Goal: Communication & Community: Answer question/provide support

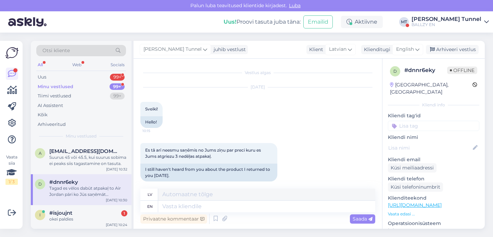
scroll to position [839, 0]
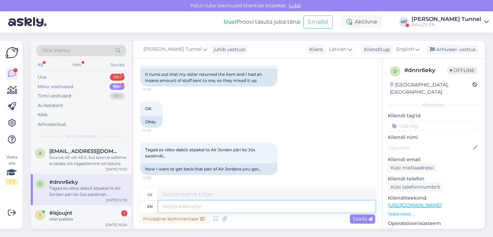
click at [219, 209] on textarea at bounding box center [266, 206] width 217 height 12
type textarea "Yes, we will send them back to you."
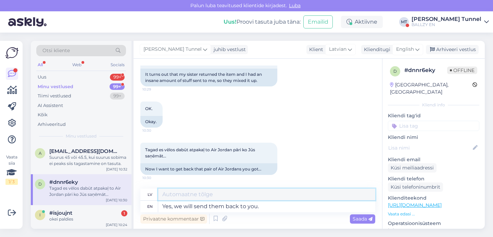
click at [298, 195] on textarea at bounding box center [266, 194] width 217 height 12
click at [280, 208] on textarea "Yes, we will send them back to you." at bounding box center [266, 206] width 217 height 12
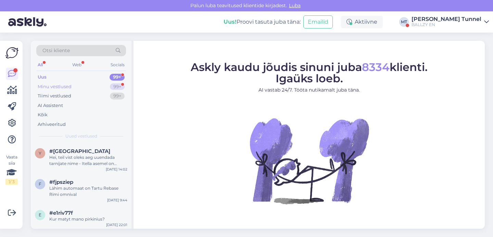
click at [106, 84] on div "Minu vestlused 99+" at bounding box center [81, 87] width 90 height 10
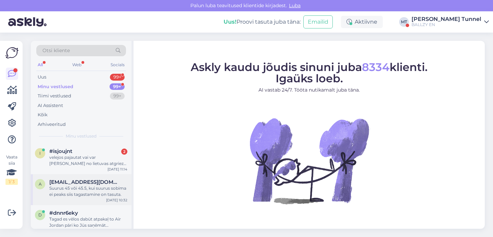
scroll to position [23, 0]
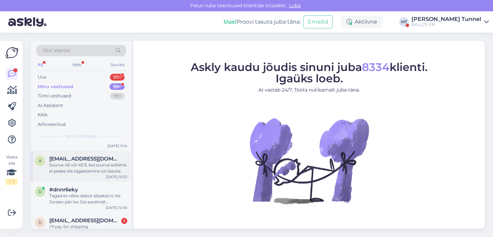
click at [107, 197] on div "Tagad es vēlos dabūt atpakaļ to Air Jordan pāri ko Jūs saņēmāt…" at bounding box center [88, 199] width 78 height 12
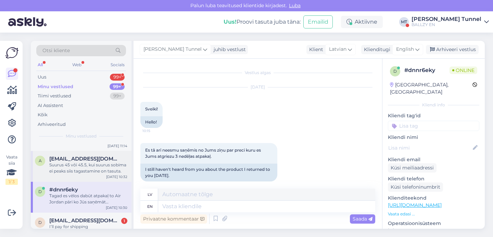
scroll to position [839, 0]
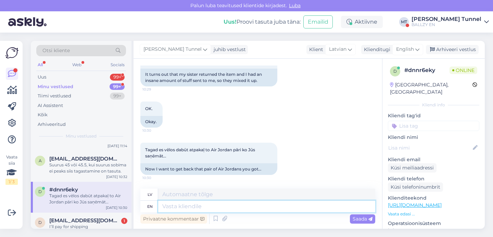
click at [239, 207] on textarea at bounding box center [266, 206] width 217 height 12
paste textarea "Yes, we will send them back to you."
type textarea "Yes, we will send them back to you."
type textarea "[PERSON_NAME], mēs tos nosūtīsim jums atpakaļ."
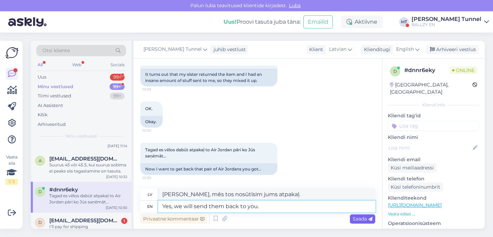
type textarea "Yes, we will send them back to you."
click at [355, 221] on span "Saada" at bounding box center [363, 218] width 20 height 6
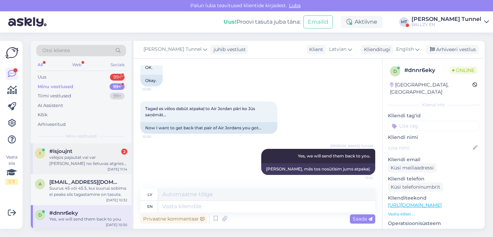
scroll to position [0, 0]
click at [92, 154] on div "velejos pajautat vai var [PERSON_NAME] no lietuvas atgriezt omnivas pakomata?" at bounding box center [88, 160] width 78 height 12
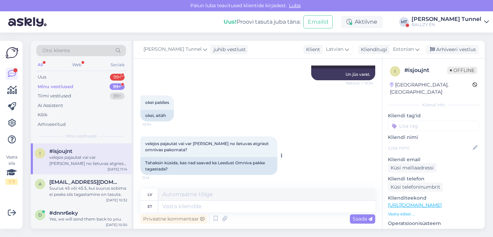
scroll to position [701, 0]
click at [201, 205] on textarea at bounding box center [266, 206] width 217 height 12
type textarea "Yes"
type textarea "Jā"
type textarea "Yes"
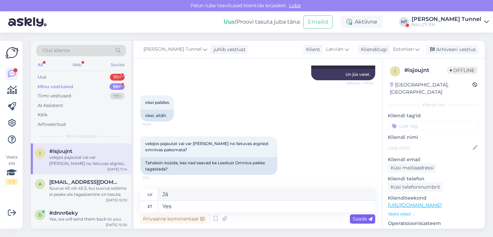
click at [363, 221] on span "Saada" at bounding box center [363, 218] width 20 height 6
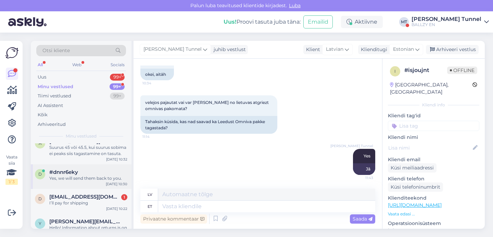
scroll to position [62, 0]
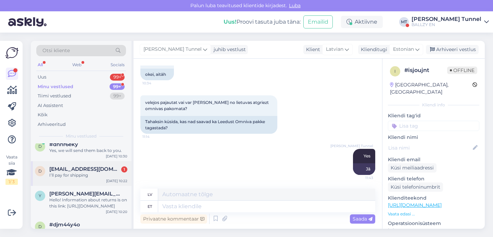
click at [93, 166] on span "[EMAIL_ADDRESS][DOMAIN_NAME]" at bounding box center [84, 169] width 71 height 6
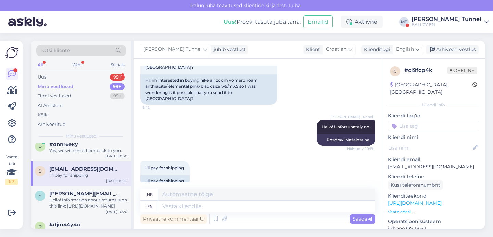
scroll to position [60, 0]
click at [220, 204] on textarea at bounding box center [266, 206] width 217 height 12
type textarea "We"
type textarea "Mi"
type textarea "We only shi"
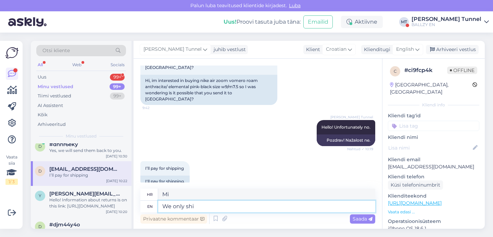
type textarea "Mi samo"
type textarea "We only ship"
type textarea "Vršimo samo dostavu"
type textarea "We only ship to"
type textarea "Dostavljamo samo u"
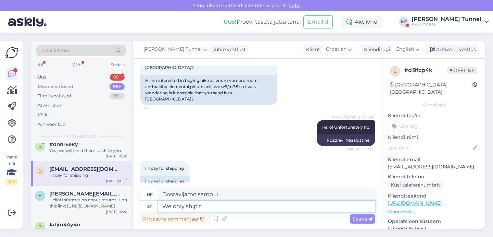
type textarea "We only ship"
type textarea "Vršimo samo dostavu"
type textarea "We only ship within t"
type textarea "Dostavljamo samo unutar"
type textarea "We only ship within the Baltics"
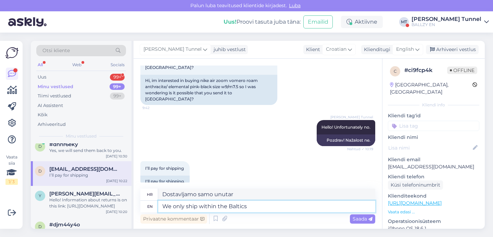
type textarea "Dostavljamo samo unutar [GEOGRAPHIC_DATA]"
type textarea "We only ship within the Baltics and"
type textarea "Vršimo dostavu samo unutar [GEOGRAPHIC_DATA] i"
type textarea "We only ship within the Baltics and [GEOGRAPHIC_DATA]."
type textarea "Dostavljamo samo unutar Baltika i Finske."
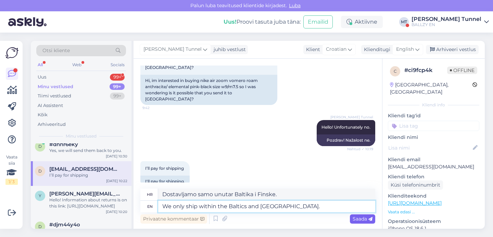
type textarea "We only ship within the Baltics and [GEOGRAPHIC_DATA]."
click at [357, 217] on span "Saada" at bounding box center [363, 218] width 20 height 6
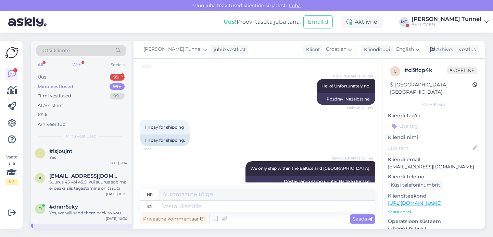
scroll to position [0, 0]
click at [72, 211] on div "Yes, we will send them back to you." at bounding box center [88, 213] width 78 height 6
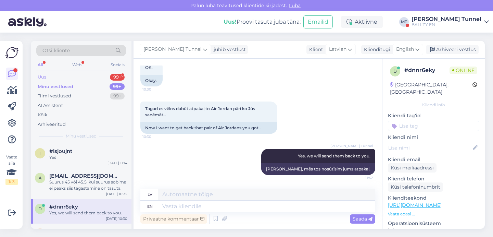
scroll to position [880, 0]
click at [55, 77] on div "Uus 99+" at bounding box center [81, 77] width 90 height 10
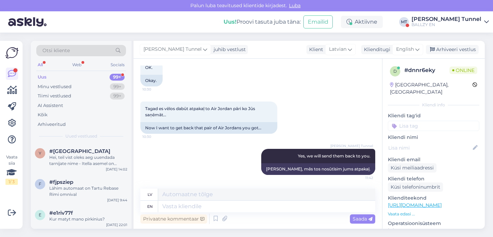
click at [465, 23] on div "BALLZY EN" at bounding box center [447, 24] width 70 height 5
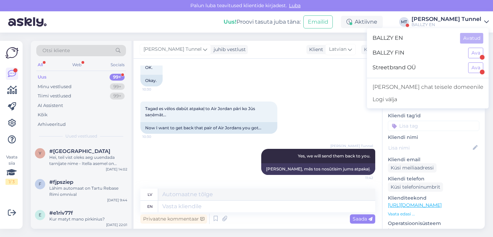
click at [479, 59] on div "BALLZY FIN Ava" at bounding box center [428, 53] width 122 height 15
click at [475, 53] on button "Ava" at bounding box center [476, 53] width 15 height 11
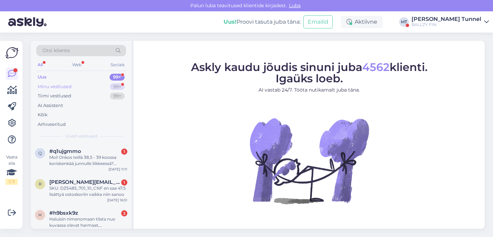
click at [114, 83] on div "99+" at bounding box center [117, 86] width 15 height 7
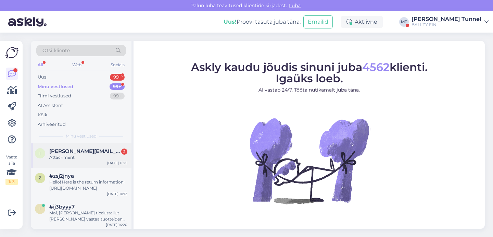
click at [92, 158] on div "Attachment" at bounding box center [88, 157] width 78 height 6
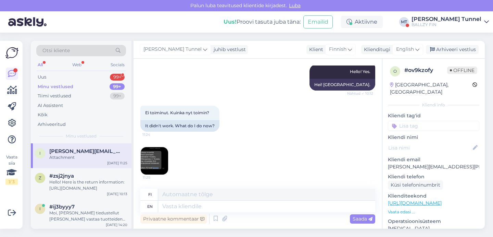
scroll to position [165, 0]
click at [162, 164] on img at bounding box center [154, 160] width 27 height 27
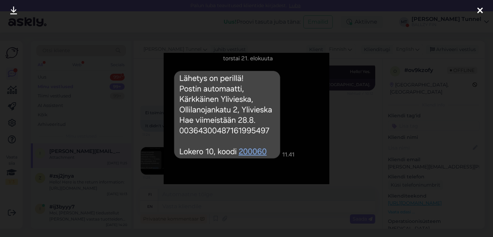
click at [357, 140] on div at bounding box center [246, 118] width 493 height 237
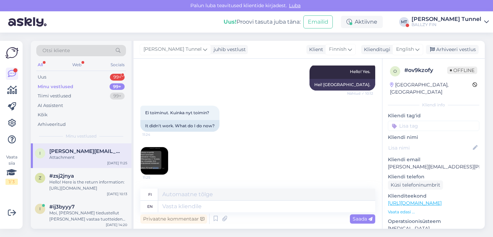
click at [419, 163] on p "[PERSON_NAME][EMAIL_ADDRESS][PERSON_NAME][DOMAIN_NAME]" at bounding box center [433, 166] width 91 height 7
copy p "[PERSON_NAME][EMAIL_ADDRESS][PERSON_NAME][DOMAIN_NAME]"
click at [188, 207] on textarea at bounding box center [266, 206] width 217 height 12
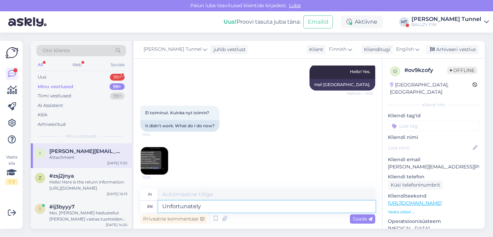
type textarea "Unfortunately w"
type textarea "Valitettavasti"
type textarea "Unfortunately we ca"
type textarea "Valitettavasti me"
type textarea "Unfortunately we can"
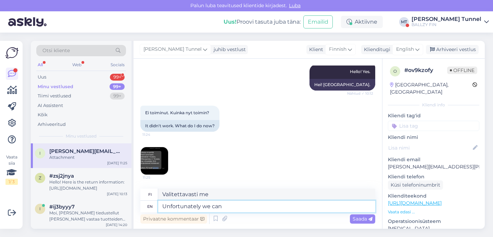
type textarea "Valitettavasti me voimme"
type textarea "Unfortunately we can not"
type textarea "Valitettavasti emme voi"
type textarea "Unfortunately we can not generate a"
type textarea "Valitettavasti emme pysty tuottamaan"
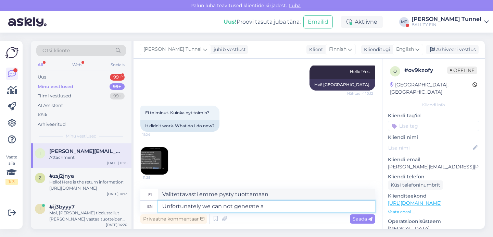
type textarea "Unfortunately we can not generate a n"
type textarea "Valitettavasti emme voi luoda"
type textarea "Unfortunately we can not generate a new"
type textarea "Valitettavasti emme voi luoda uutta"
type textarea "Unfortunately we can not generate a new return"
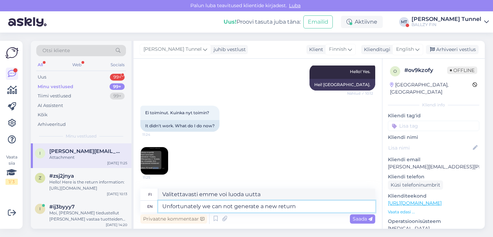
type textarea "Valitettavasti emme voi luoda uutta palautusta"
type textarea "Unfortunately we can not generate a new return code a"
type textarea "Valitettavasti emme voi luoda uutta paluukoodia"
type textarea "Unfortunately we can not generate a new return code and"
type textarea "Valitettavasti emme voi luoda uutta paluukoodia ja"
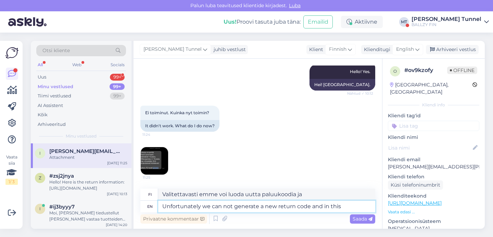
type textarea "Unfortunately we can not generate a new return code and in this"
type textarea "Valitettavasti emme voi luoda uutta paluukoodia [PERSON_NAME]"
type textarea "Unfortunately we can not generate a new return code and in this case we"
type textarea "Valitettavasti emme voi luoda uutta paluukoodia, [PERSON_NAME] tapauksessa"
type textarea "Unfortunately we can not generate a new return code and in this case we su"
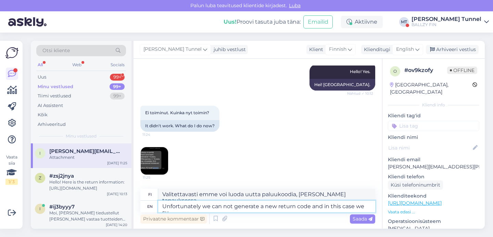
type textarea "Valitettavasti emme voi luoda uutta paluukoodia, [PERSON_NAME] tapauksessa me"
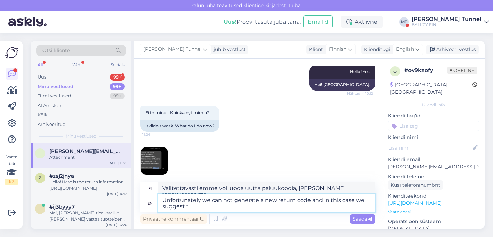
type textarea "Unfortunately we can not generate a new return code and in this case we suggest…"
type textarea "Valitettavasti emme voi luoda uutta paluukoodia, [PERSON_NAME] tapauksessa ehdo…"
type textarea "Unfortunately we can not generate a new return code and in this case we suggest…"
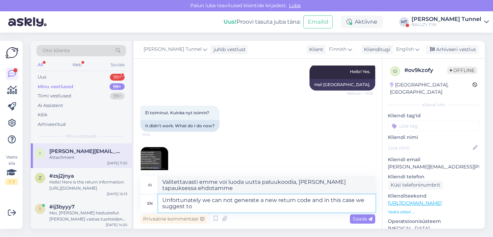
type textarea "Valitettavasti emme voi luoda uutta paluukoodia, [PERSON_NAME] tapauksessa suos…"
type textarea "Unfortunately we can not generate a new return code and in this case we suggest…"
type textarea "Valitettavasti emme voi luoda uutta paluukoodia, [PERSON_NAME] tapauksessa suos…"
type textarea "Unfortunately we can not generate a new return code and in this case we suggest…"
type textarea "Valitettavasti emme voi luoda uutta paluukoodia, [PERSON_NAME] tapauksessa suos…"
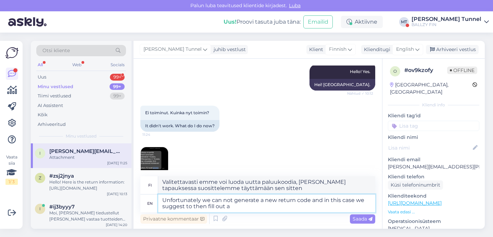
type textarea "Unfortunately we can not generate a new return code and in this case we suggest…"
type textarea "Valitettavasti emme voi luoda uutta paluukoodia, [PERSON_NAME] tapauksessa suos…"
type textarea "Unfortunately we can not generate a new return code and in this case we suggest…"
type textarea "Valitettavasti emme voi luoda uutta palautuskoodia, [PERSON_NAME] tapauksessa s…"
type textarea "Unfortunately we can not generate a new return code and in this case we suggest…"
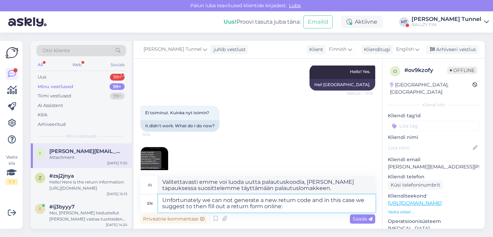
type textarea "Valitettavasti emme voi luoda uutta palautuskoodia, [PERSON_NAME] tapauksessa s…"
paste textarea "[URL][DOMAIN_NAME]"
type textarea "Unfortunately we can not generate a new return code and in this case we suggest…"
type textarea "Valitettavasti emme voi luoda uutta palautuskoodia, [PERSON_NAME] tapauksessa s…"
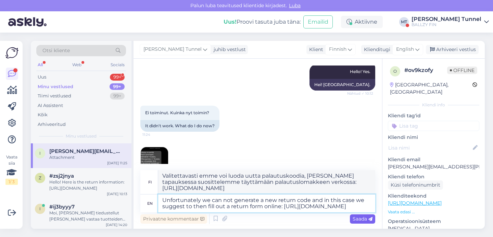
type textarea "Unfortunately we can not generate a new return code and in this case we suggest…"
click at [366, 220] on span "Saada" at bounding box center [363, 218] width 20 height 6
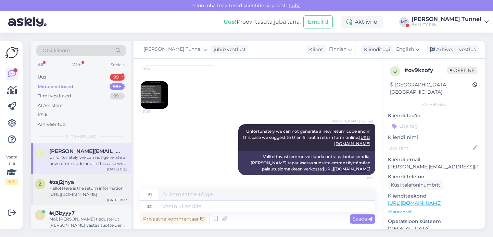
scroll to position [0, 0]
click at [84, 76] on div "Uus 99+" at bounding box center [81, 77] width 90 height 10
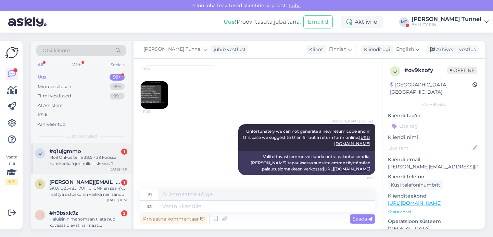
click at [90, 159] on div "Moi! Onkos teillä 38,5 - 39 koossa koriskenkää junnulle liikkeessä? Tarvittaisi…" at bounding box center [88, 160] width 78 height 12
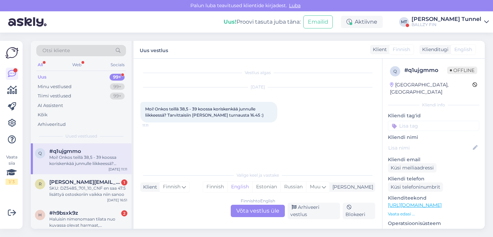
click at [255, 215] on div "Finnish to English Võta vestlus üle" at bounding box center [258, 211] width 54 height 12
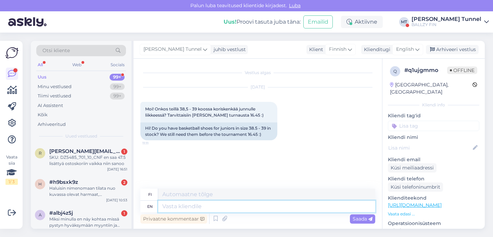
click at [202, 208] on textarea at bounding box center [266, 206] width 217 height 12
type textarea "Hello!"
type textarea "Hei!"
type textarea "Hello! The s"
type textarea "Hei! The"
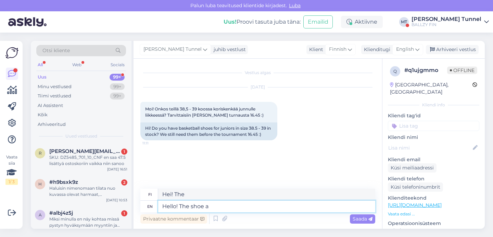
type textarea "Hello! The shoe av"
type textarea "Hei! [GEOGRAPHIC_DATA]"
type textarea "Hello! The shoe availability ios"
type textarea "Hei! Kenkien saatavuus"
type textarea "Hello! The shoe availability can be"
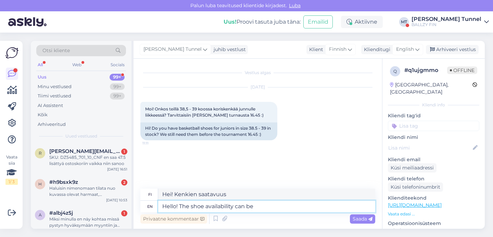
type textarea "Hei! Kenkien saatavuus voi"
type textarea "Hello! The shoe availability can be see"
type textarea "Hei! Kenkien saatavuus voi olla"
type textarea "Hello! The shoe availability can be seen"
type textarea "Hei! Kenkien saatavuus näkyy"
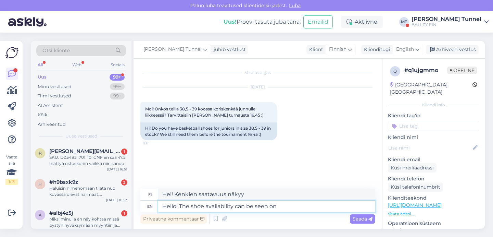
type textarea "Hello! The shoe availability can be seen on"
type textarea "Hei! Kenkien saatavuuden näet osoitteesta"
type textarea "Hello! The shoe availability can be seen on our we"
type textarea "Hei! Kenkien saatavuuden näet sivuiltamme"
type textarea "Hello! The shoe availability can be seen on our webstire"
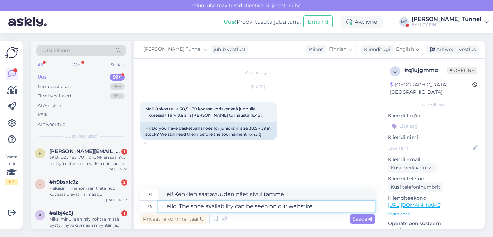
type textarea "Hei! Kenkien saatavuustiedot löytyvät verkkokaupastamme."
click at [235, 207] on textarea "Hello! The shoe availability can be seen on our webstire" at bounding box center [266, 206] width 217 height 12
type textarea "Hello! The shoe availability instore can be seen on our webstire"
type textarea "Hei! Kenkien saatavuus myymälässä näkyy verkkokaupassamme."
click at [346, 206] on textarea "Hello! The shoe availability instore can be seen on our webstire" at bounding box center [266, 206] width 217 height 12
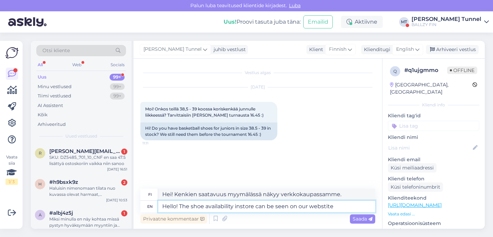
type textarea "Hello! The shoe availability instore can be seen on our webstit"
type textarea "Hei! Kenkien saatavuus myymälässä näkyy verkkosivuillamme."
type textarea "Hello! The shoe availability instore can be seen on our website:"
type textarea "Hei! Kenkien saatavuus myymälässä näkyy verkkosivuillamme:"
paste textarea "[URL][DOMAIN_NAME]"
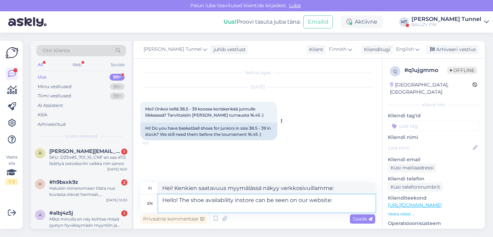
type textarea "Hello! The shoe availability instore can be seen on our website: [URL][DOMAIN_N…"
type textarea "Hei! Kenkien saatavuuden myymälässä näet verkkosivuiltamme: [URL][DOMAIN_NAME]"
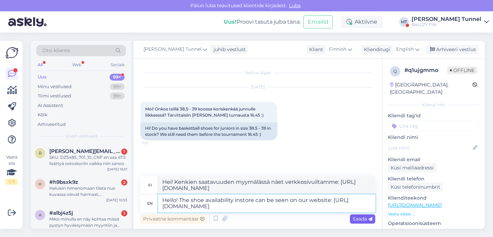
type textarea "Hello! The shoe availability instore can be seen on our website: [URL][DOMAIN_N…"
click at [362, 220] on span "Saada" at bounding box center [363, 218] width 20 height 6
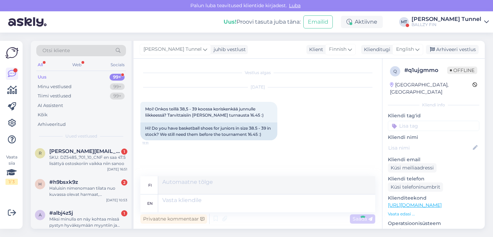
scroll to position [25, 0]
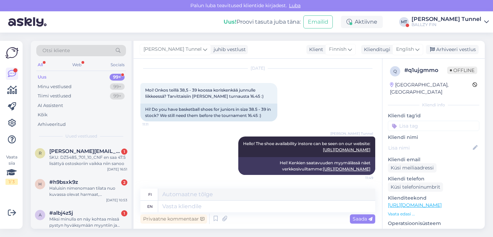
click at [476, 22] on div "BALLZY FIN" at bounding box center [447, 24] width 70 height 5
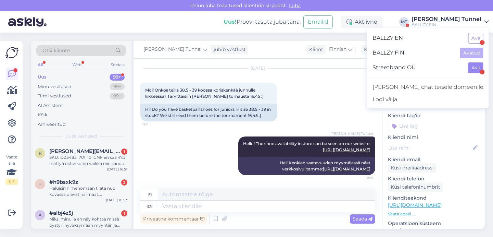
click at [474, 66] on button "Ava" at bounding box center [476, 67] width 15 height 11
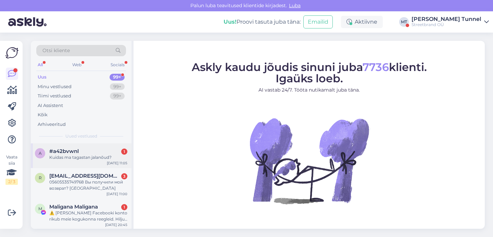
click at [73, 162] on div "a #a42bvwnl 1 Kuidas ma tagastan jalanõud? [DATE] 11:05" at bounding box center [81, 155] width 101 height 25
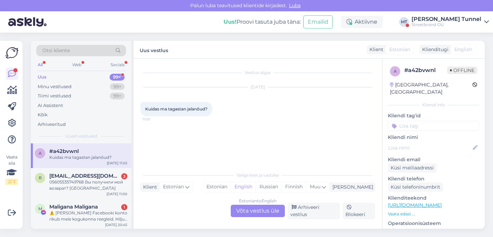
click at [244, 212] on div "Estonian to English Võta vestlus üle" at bounding box center [258, 211] width 54 height 12
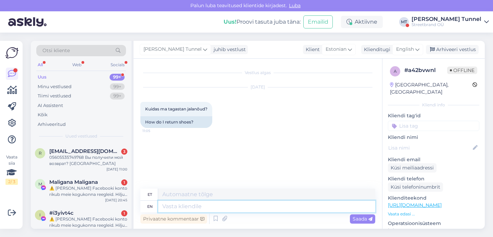
click at [207, 206] on textarea at bounding box center [266, 206] width 217 height 12
type textarea "Tere!"
type textarea "Tere! Siin o"
type textarea "Tere siin!"
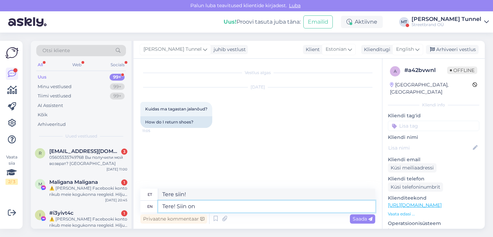
type textarea "Tere! Siin on i"
type textarea "Tere! Siin on"
type textarea "Tere! Siin on inf"
type textarea "Tere! Siin on i"
type textarea "Tere! Siin on info t"
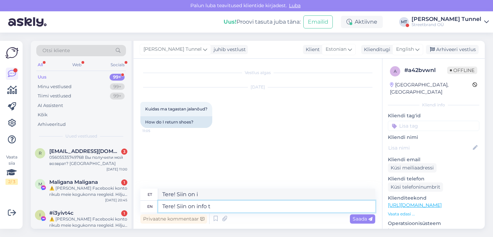
type textarea "Tere! Siin on info"
type textarea "Tere! Siin on info tagastuse k"
type textarea "Tere! Siin on info tagastuses"
paste textarea "[URL][DOMAIN_NAME]"
type textarea "Tere! Siin on info tagastuse kohta: [URL][DOMAIN_NAME]"
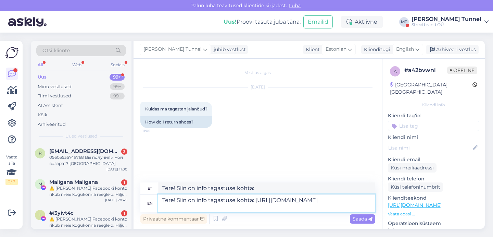
type textarea "Tere! Siin on info tagastuse kohta: [URL][DOMAIN_NAME]"
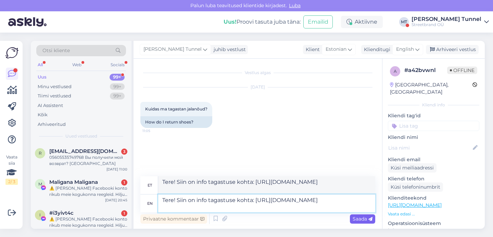
type textarea "Tere! Siin on info tagastuse kohta: [URL][DOMAIN_NAME]"
click at [361, 219] on span "Saada" at bounding box center [363, 218] width 20 height 6
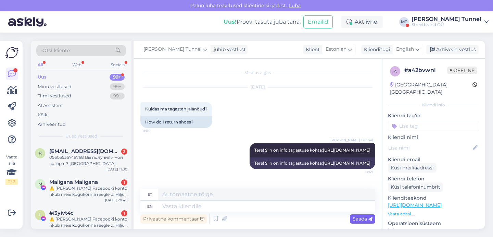
scroll to position [7, 0]
click at [80, 65] on div "Web" at bounding box center [77, 64] width 12 height 9
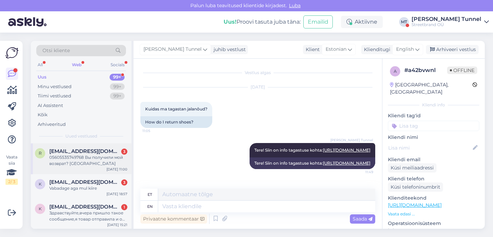
click at [102, 164] on div "05605535749768 Вы получили мой возврат? [GEOGRAPHIC_DATA]" at bounding box center [88, 160] width 78 height 12
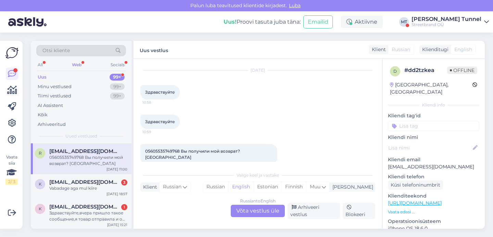
click at [265, 216] on div "Russian to English Võta vestlus üle" at bounding box center [258, 211] width 54 height 12
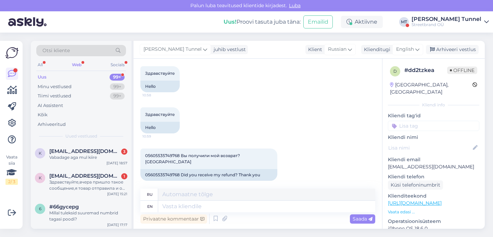
scroll to position [35, 0]
click at [417, 156] on p "Kliendi email" at bounding box center [433, 159] width 91 height 7
click at [418, 163] on p "[EMAIL_ADDRESS][DOMAIN_NAME]" at bounding box center [433, 166] width 91 height 7
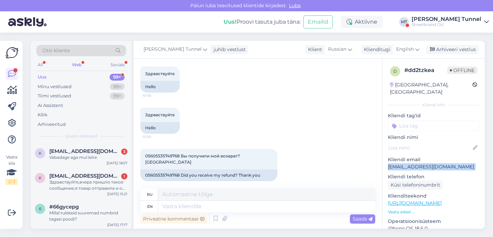
copy p "[EMAIL_ADDRESS][DOMAIN_NAME]"
